Goal: Task Accomplishment & Management: Use online tool/utility

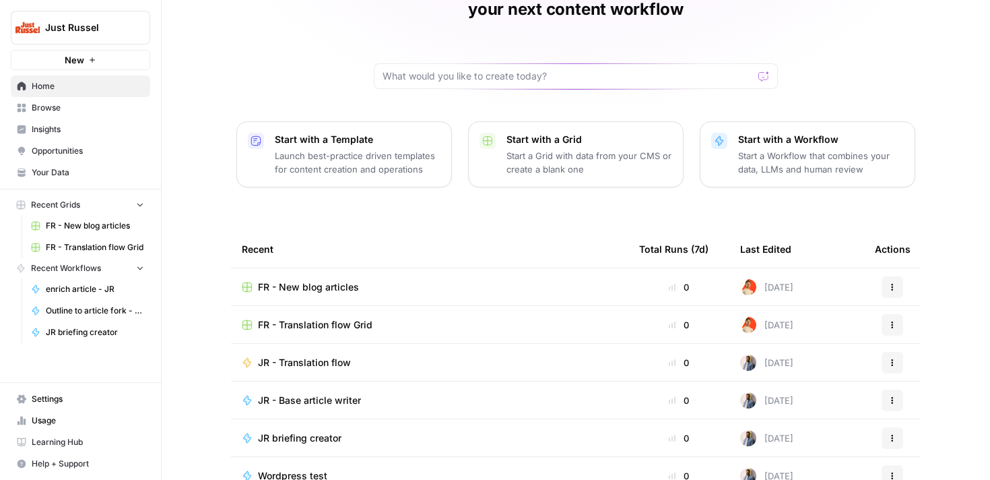
scroll to position [140, 0]
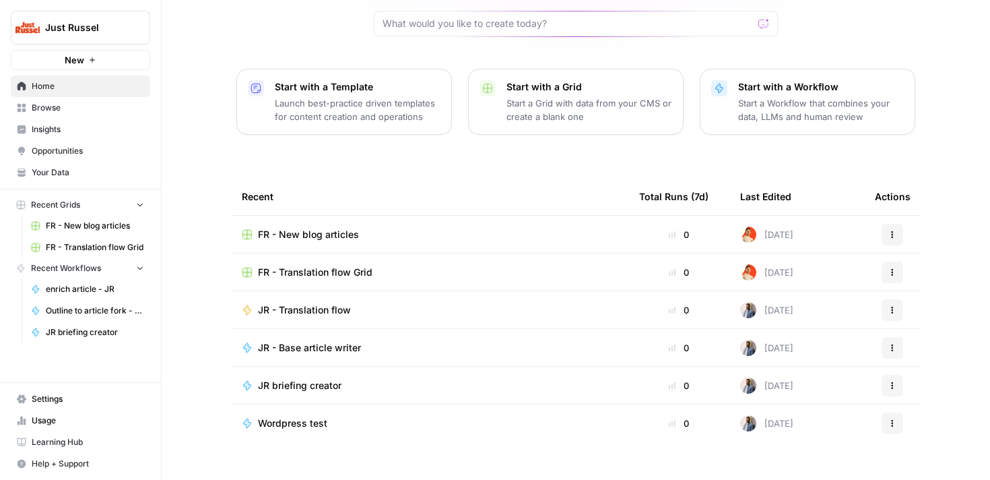
click at [309, 265] on span "FR - Translation flow Grid" at bounding box center [315, 271] width 115 height 13
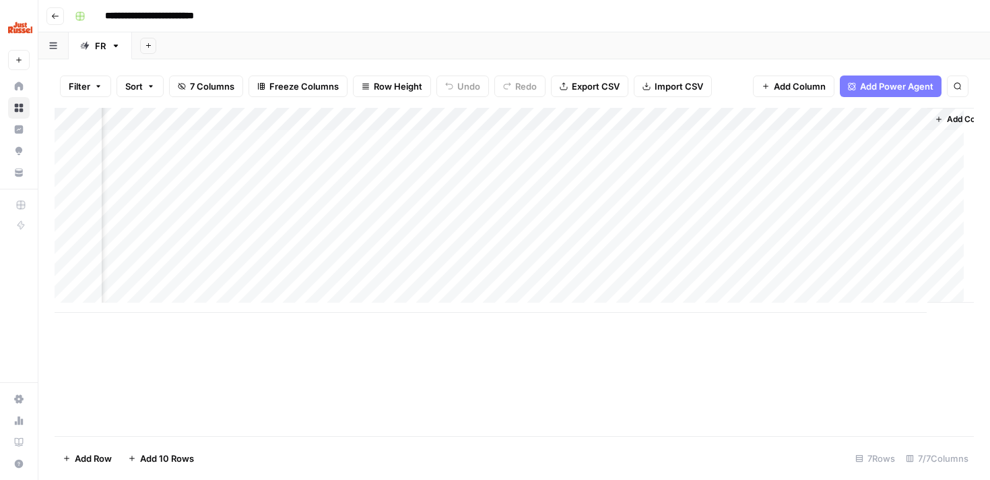
scroll to position [0, 313]
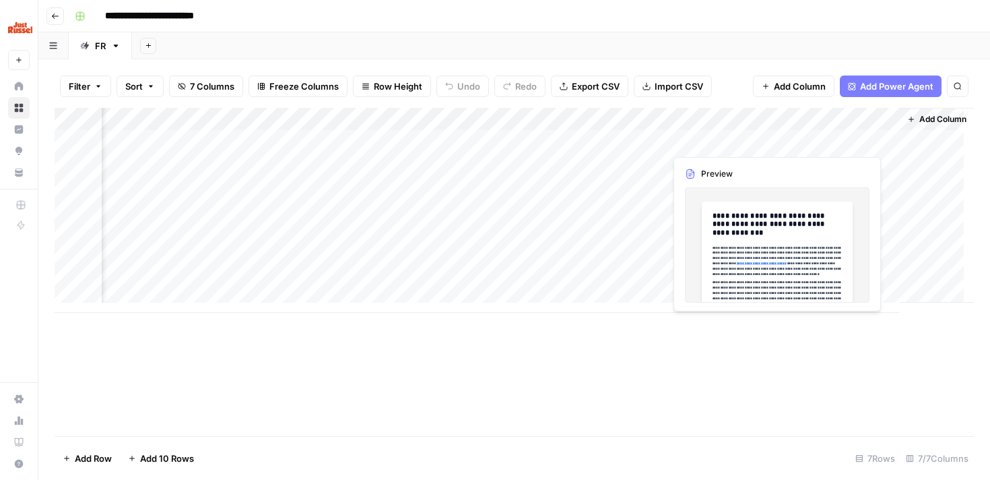
click at [810, 137] on div "Add Column" at bounding box center [515, 210] width 920 height 205
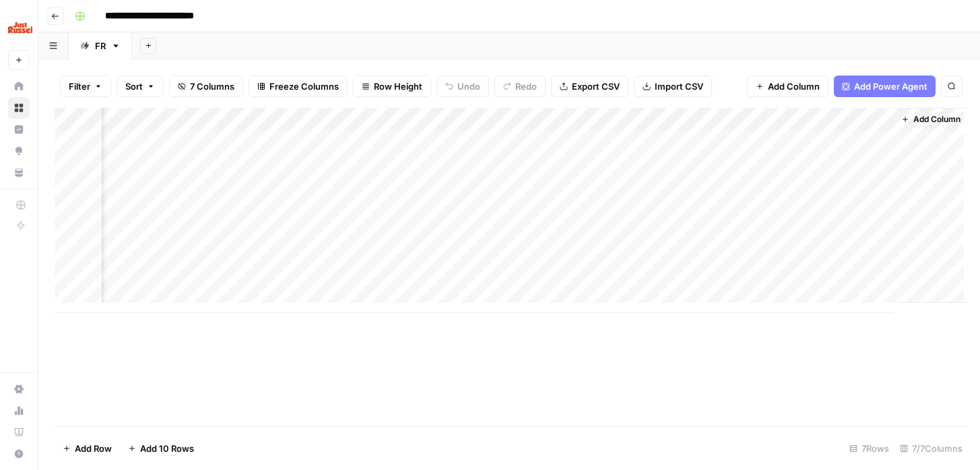
click at [810, 137] on div at bounding box center [828, 141] width 123 height 25
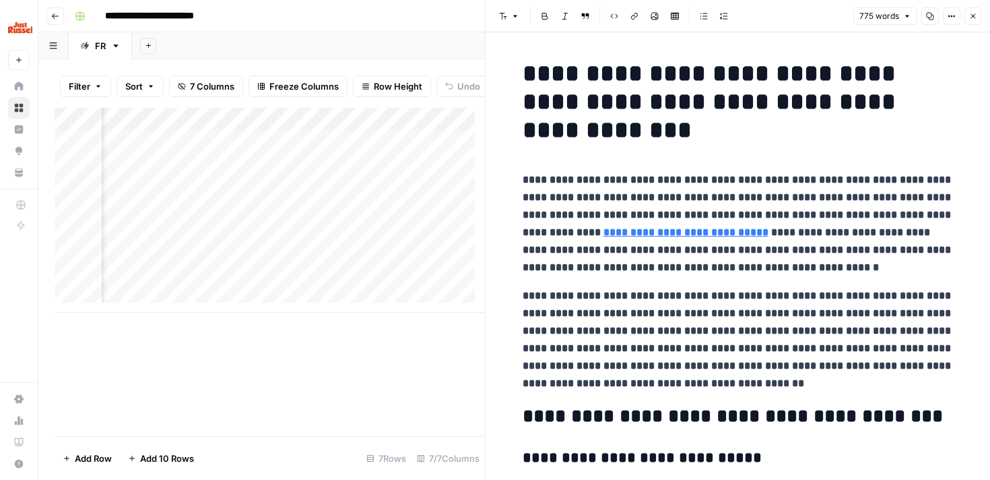
click at [419, 362] on div "Add Column" at bounding box center [270, 272] width 431 height 328
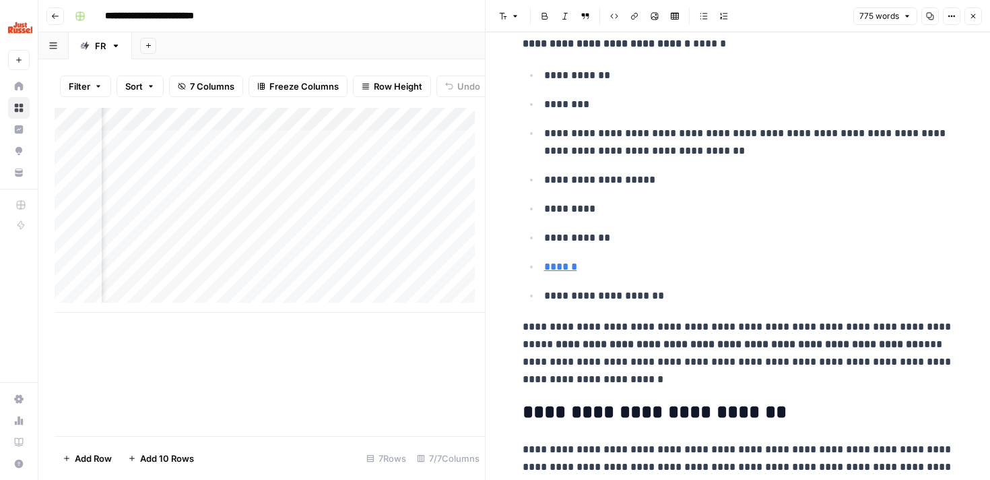
scroll to position [1579, 0]
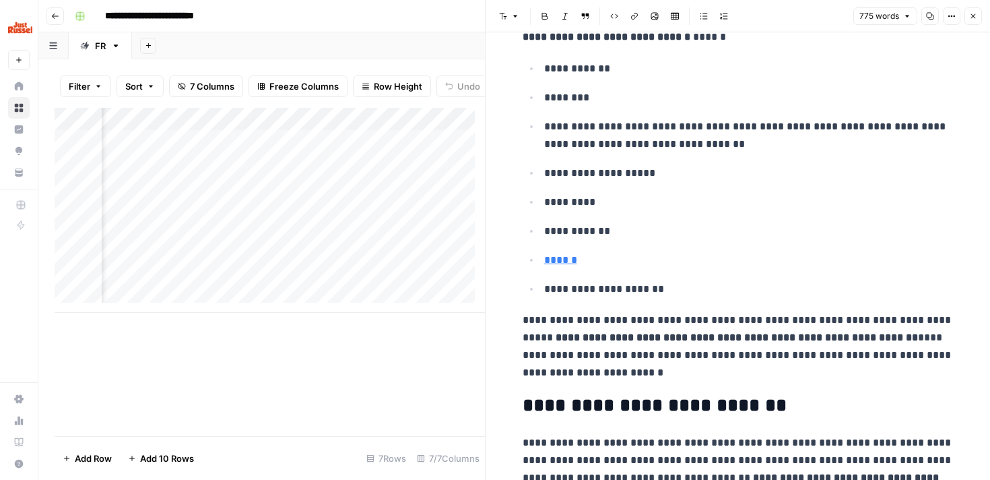
click at [977, 16] on icon "button" at bounding box center [974, 16] width 8 height 8
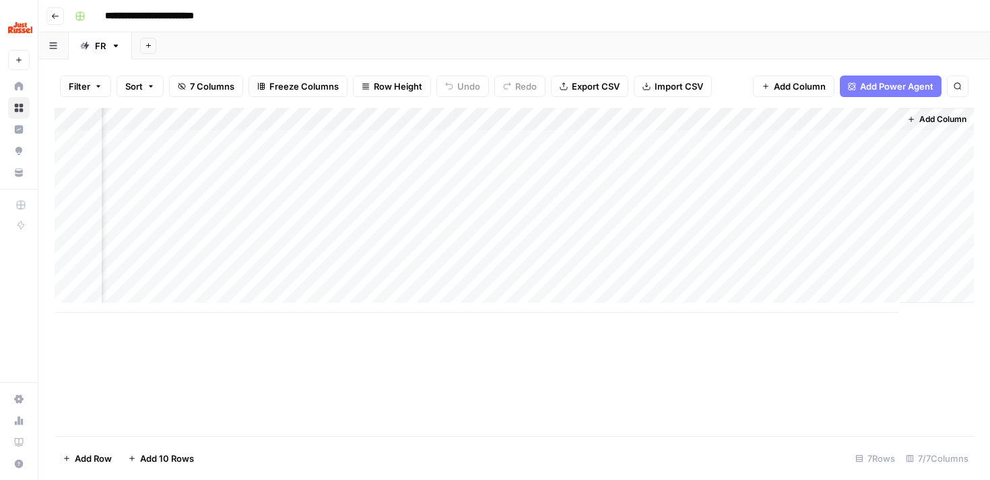
scroll to position [0, 296]
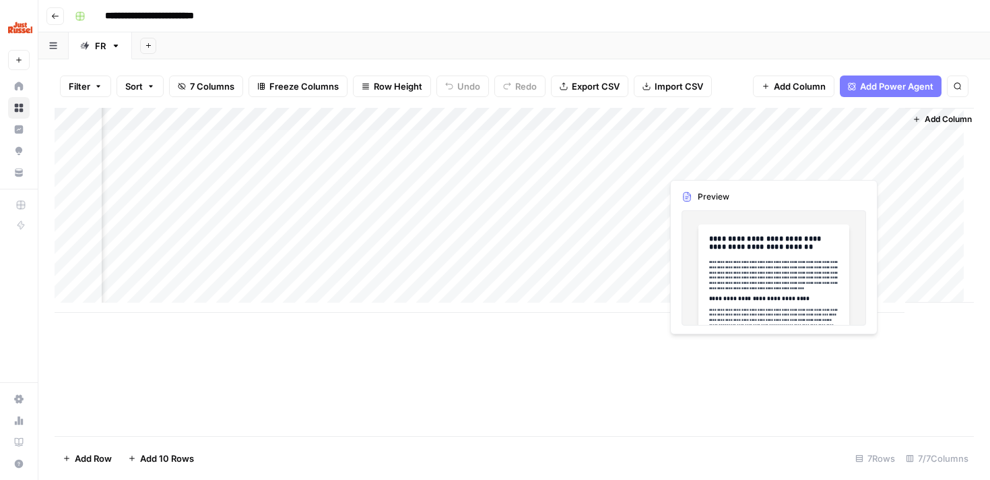
click at [733, 166] on div "Add Column" at bounding box center [515, 210] width 920 height 205
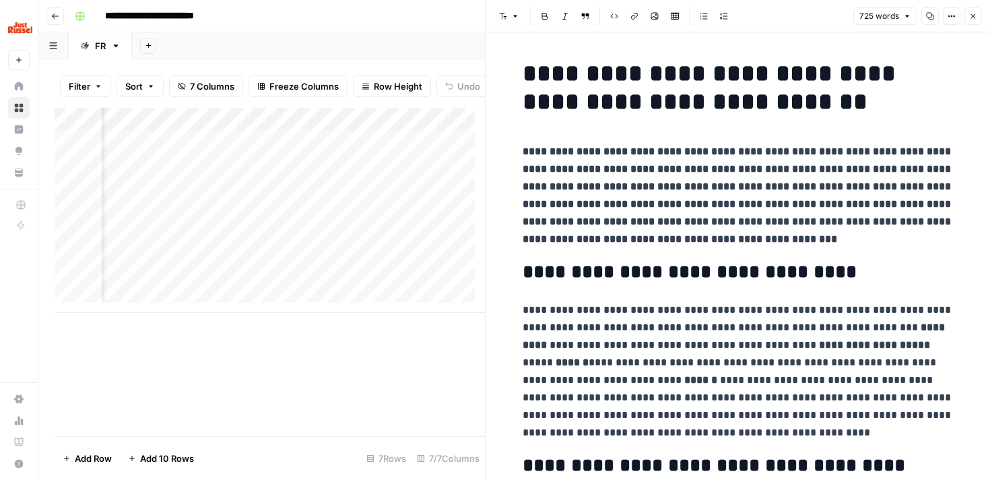
click at [970, 18] on icon "button" at bounding box center [974, 16] width 8 height 8
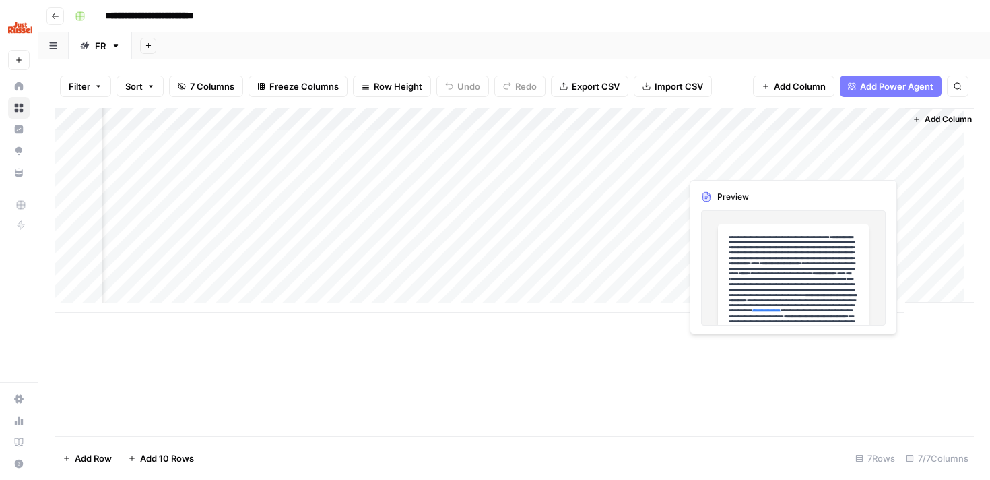
click at [843, 164] on div "Add Column" at bounding box center [515, 210] width 920 height 205
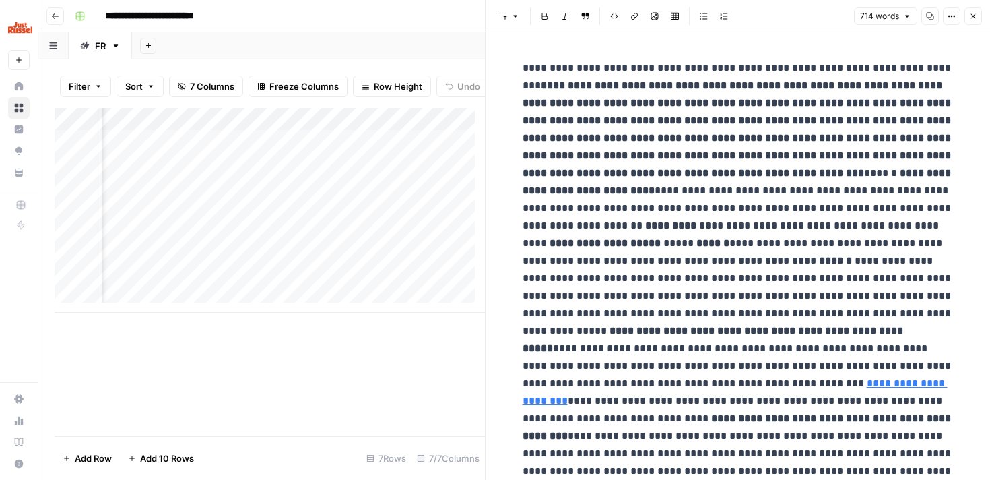
click at [976, 15] on icon "button" at bounding box center [974, 16] width 8 height 8
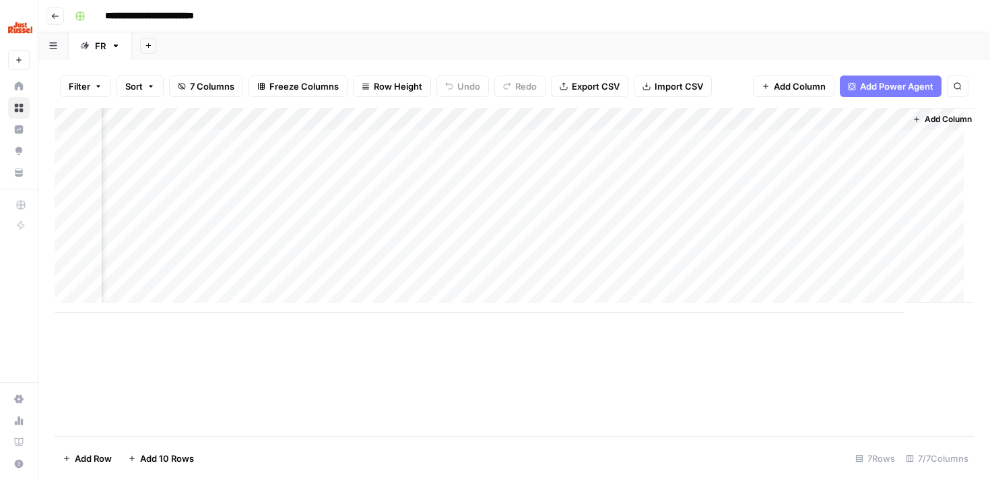
click at [133, 15] on input "**********" at bounding box center [163, 16] width 128 height 22
click at [61, 18] on button "Go back" at bounding box center [55, 16] width 18 height 18
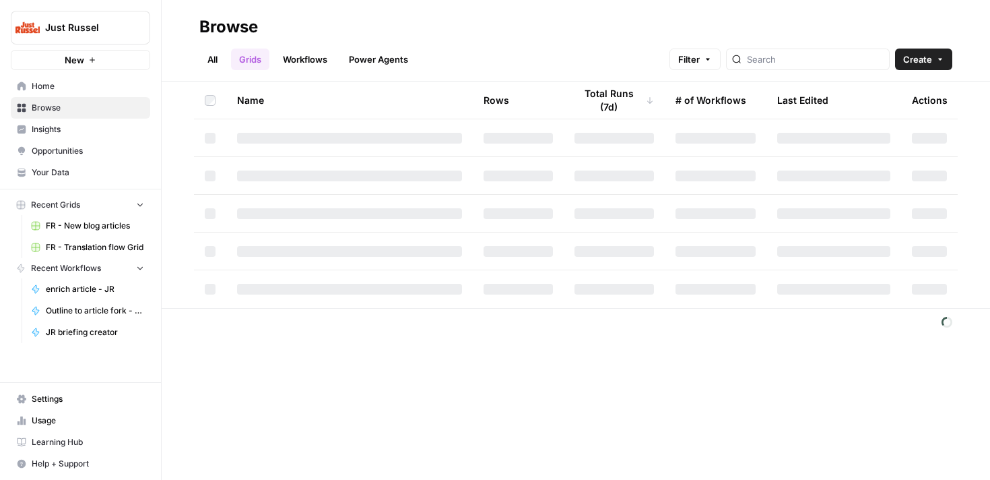
click at [305, 55] on link "Workflows" at bounding box center [305, 60] width 61 height 22
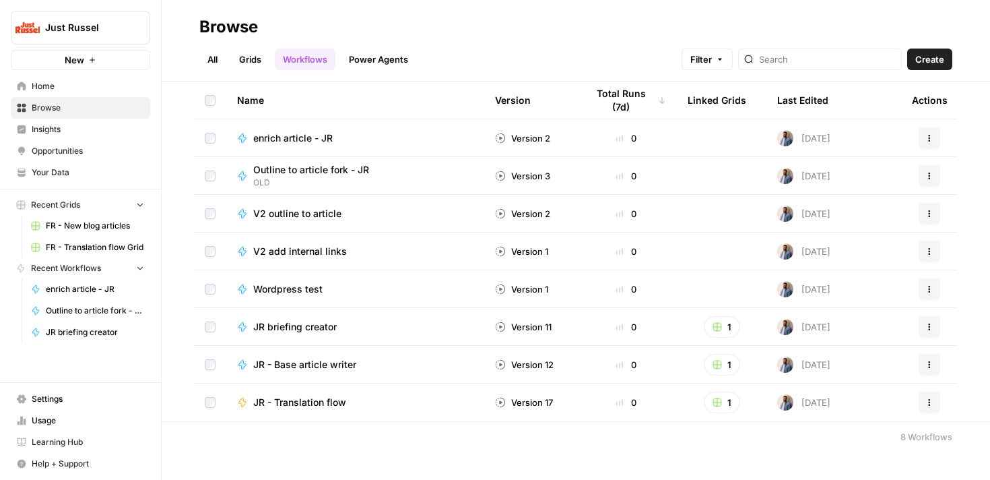
click at [340, 360] on span "JR - Base article writer" at bounding box center [304, 364] width 103 height 13
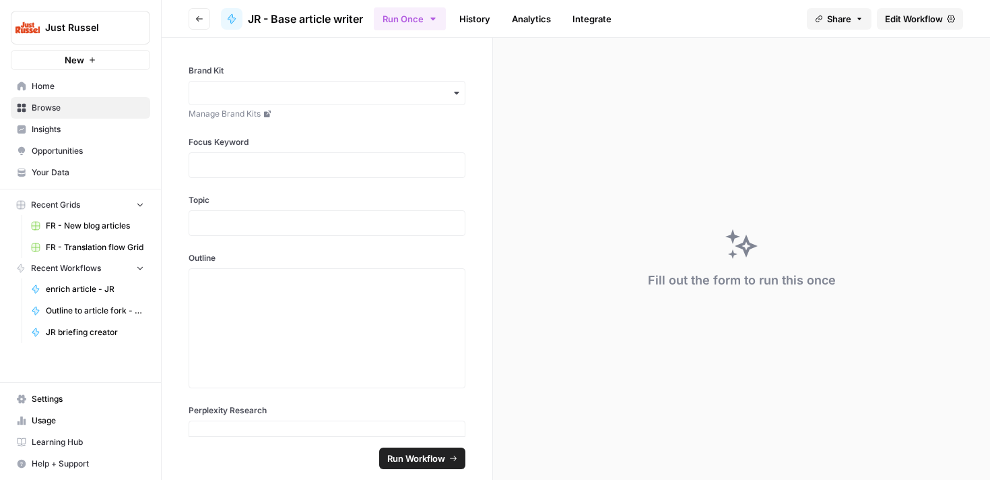
click at [198, 18] on icon "button" at bounding box center [199, 19] width 8 height 8
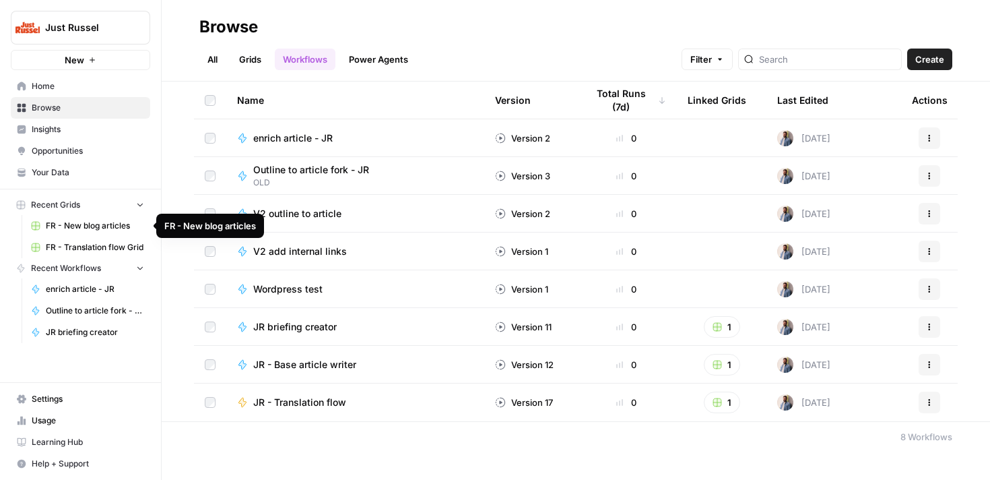
click at [105, 229] on span "FR - New blog articles" at bounding box center [95, 226] width 98 height 12
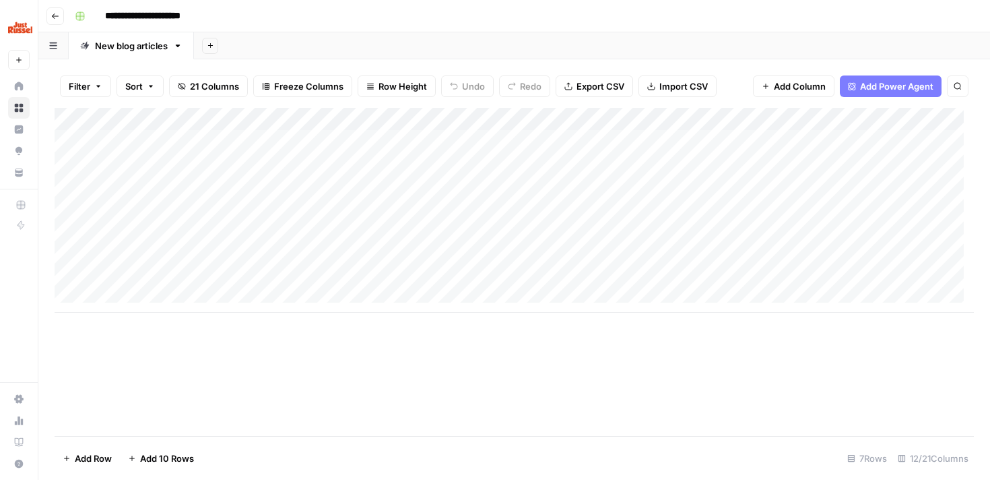
click at [58, 18] on icon "button" at bounding box center [55, 16] width 8 height 8
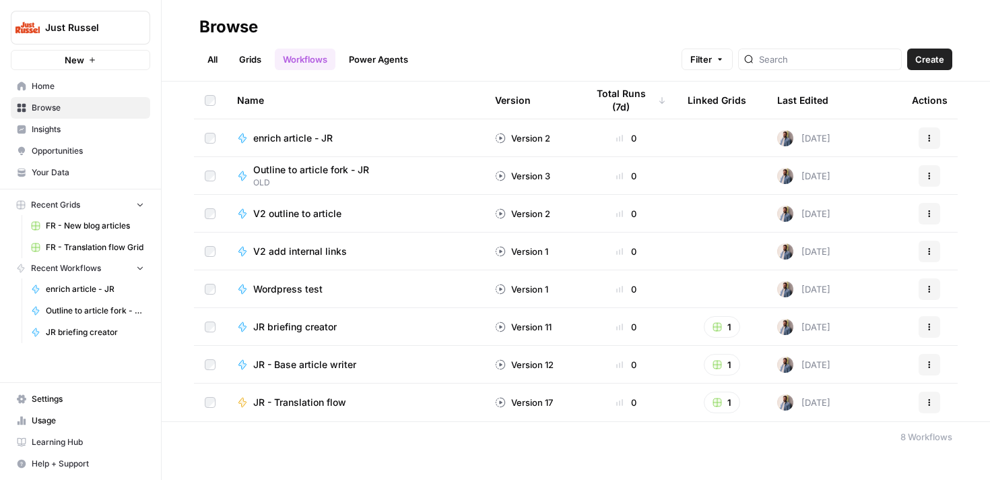
click at [322, 249] on span "V2 add internal links" at bounding box center [300, 251] width 94 height 13
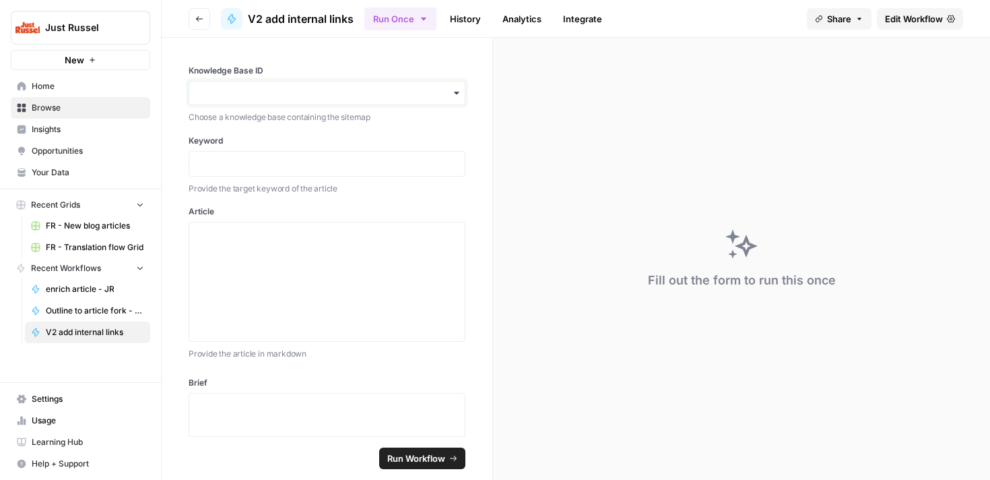
click at [400, 95] on input "Knowledge Base ID" at bounding box center [326, 92] width 259 height 13
click at [436, 63] on div "Knowledge Base ID Choose a knowledge base containing the sitemap Keyword Provid…" at bounding box center [327, 237] width 331 height 398
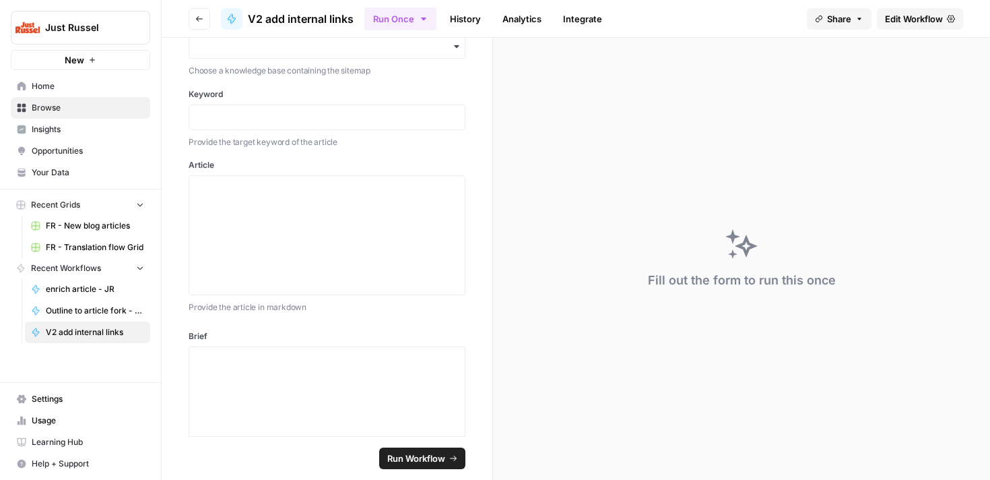
scroll to position [92, 0]
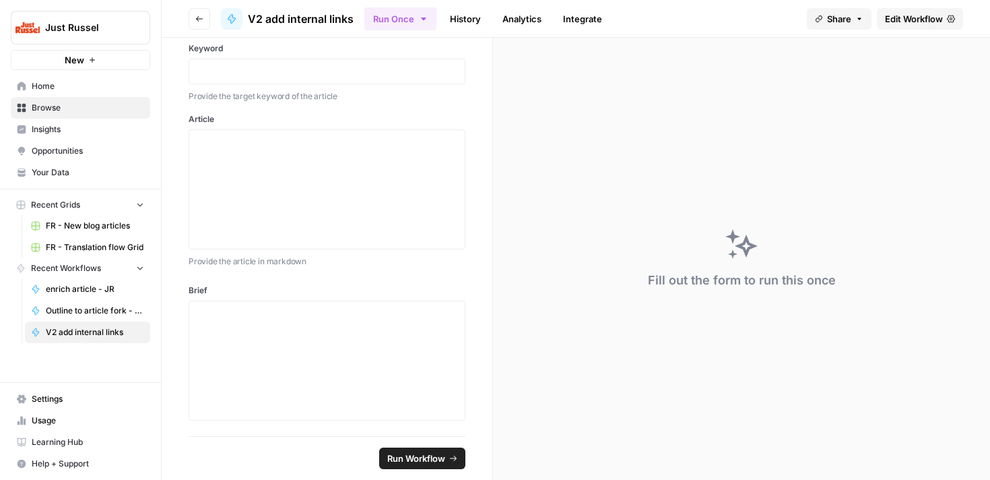
click at [191, 16] on button "Go back" at bounding box center [200, 19] width 22 height 22
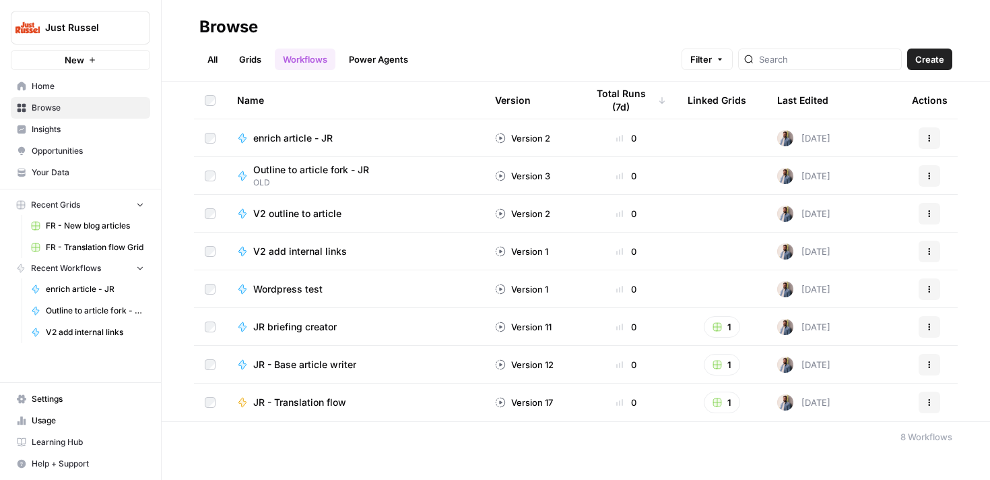
click at [251, 65] on link "Grids" at bounding box center [250, 60] width 38 height 22
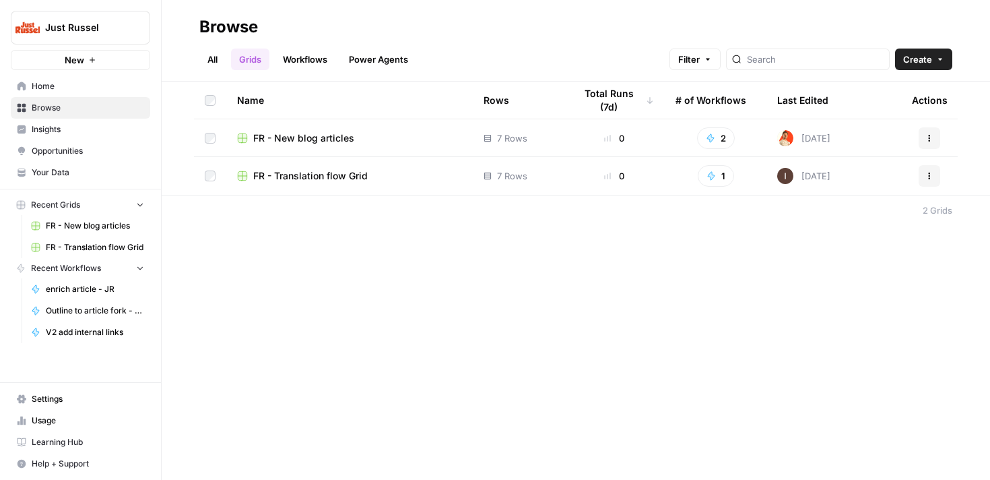
click at [334, 139] on span "FR - New blog articles" at bounding box center [303, 137] width 101 height 13
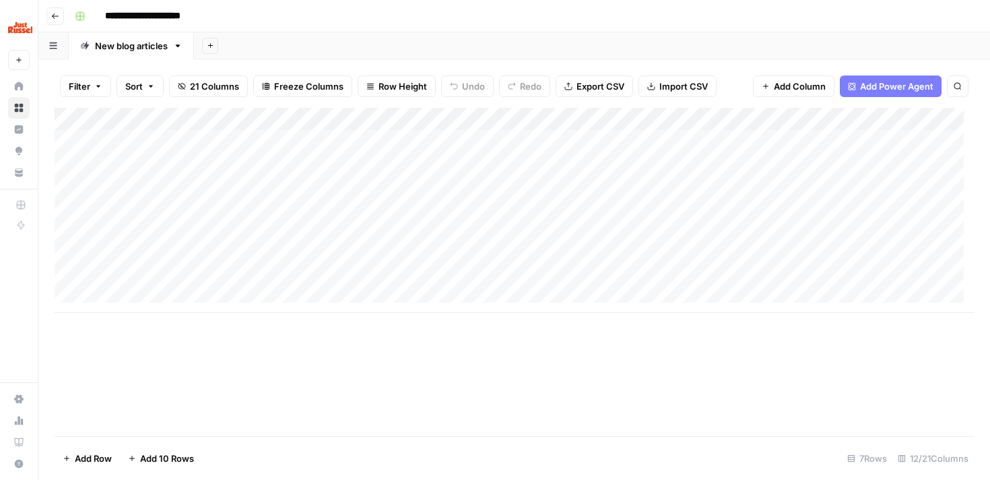
click at [245, 140] on div "Add Column" at bounding box center [515, 210] width 920 height 205
